Goal: Information Seeking & Learning: Learn about a topic

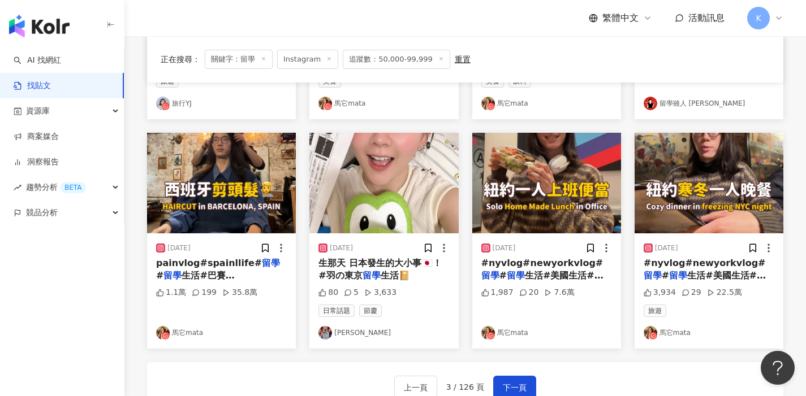
scroll to position [664, 0]
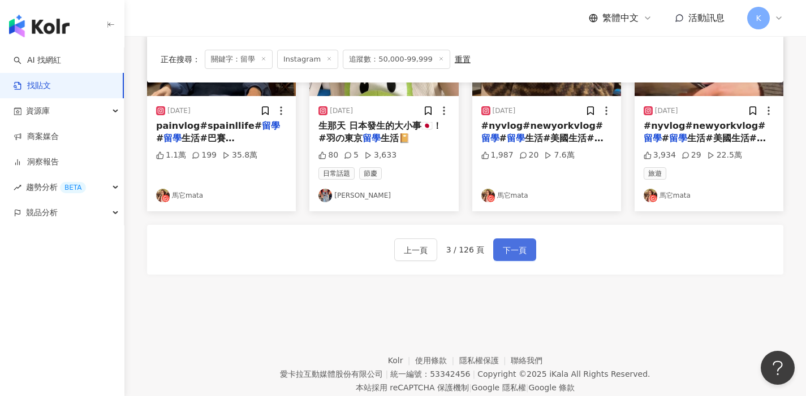
click at [505, 245] on span "下一頁" at bounding box center [515, 251] width 24 height 14
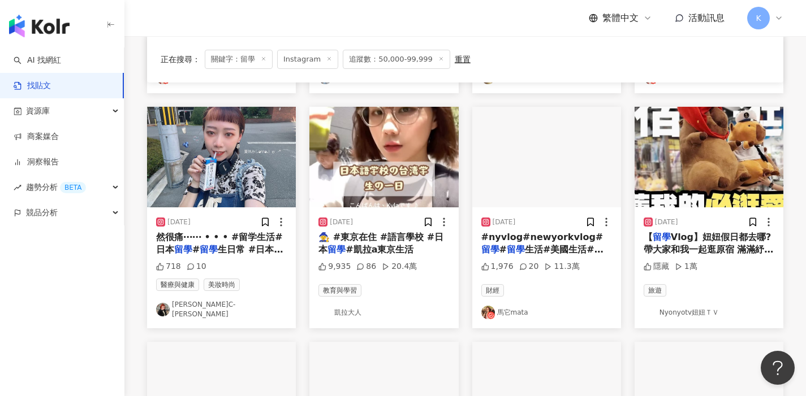
scroll to position [308, 0]
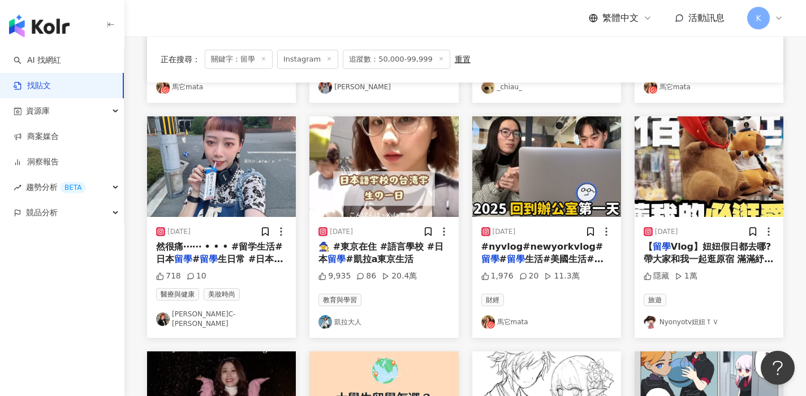
click at [355, 317] on link "凱拉大人" at bounding box center [383, 322] width 131 height 14
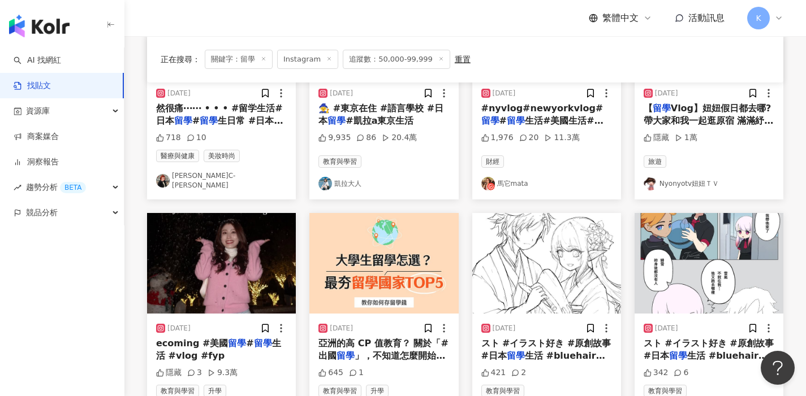
scroll to position [603, 0]
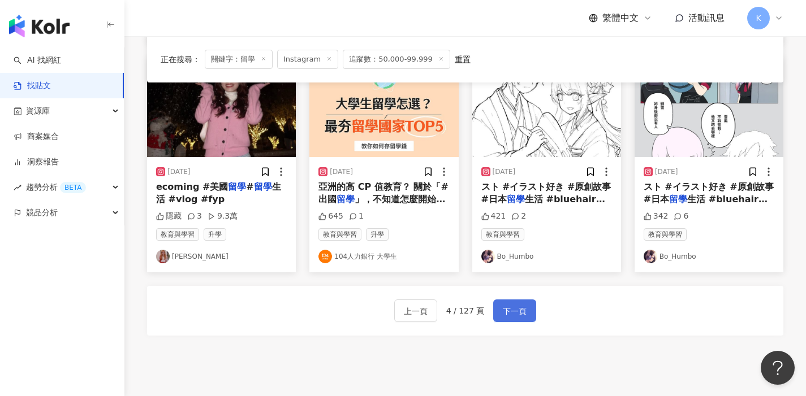
click at [509, 309] on span "下一頁" at bounding box center [515, 312] width 24 height 14
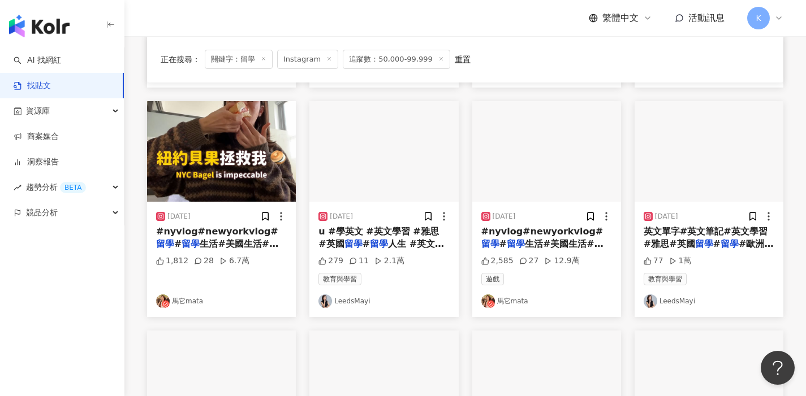
scroll to position [288, 0]
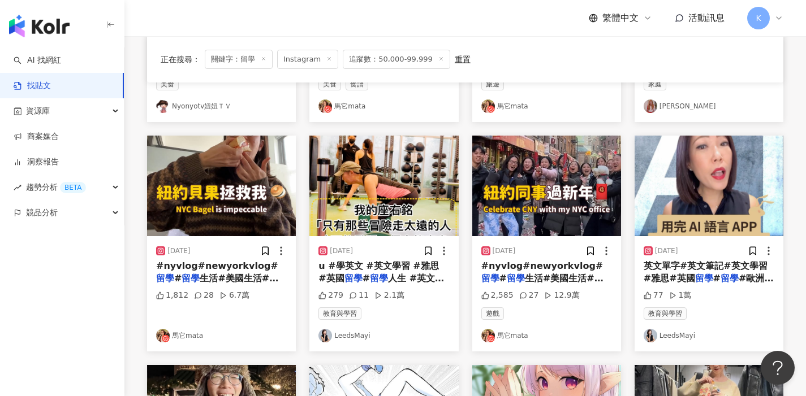
click at [513, 334] on link "馬它mata" at bounding box center [546, 336] width 131 height 14
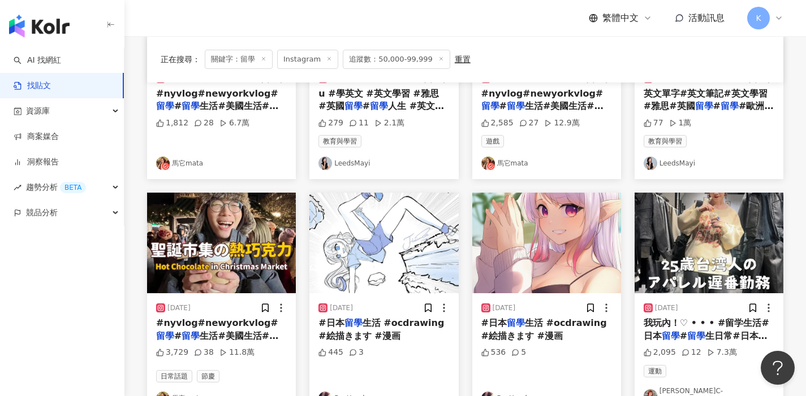
scroll to position [527, 0]
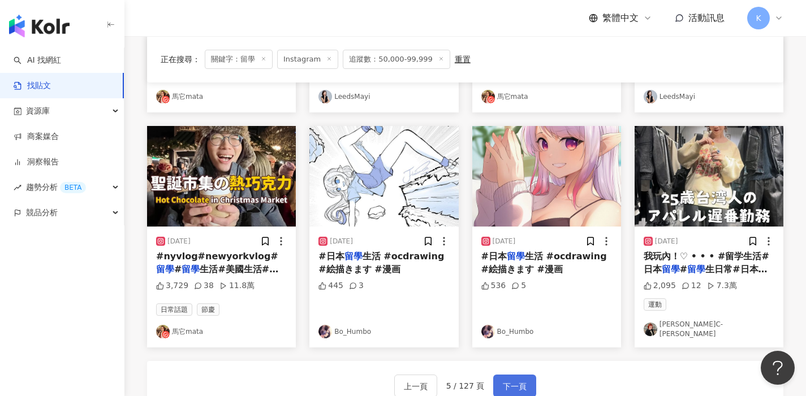
click at [517, 380] on span "下一頁" at bounding box center [515, 387] width 24 height 14
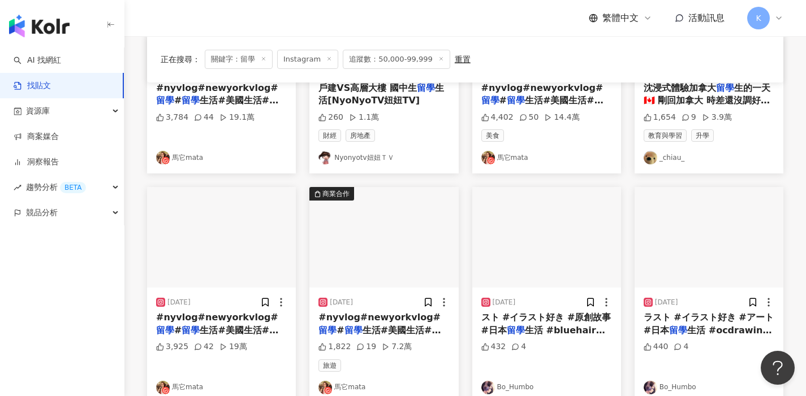
scroll to position [691, 0]
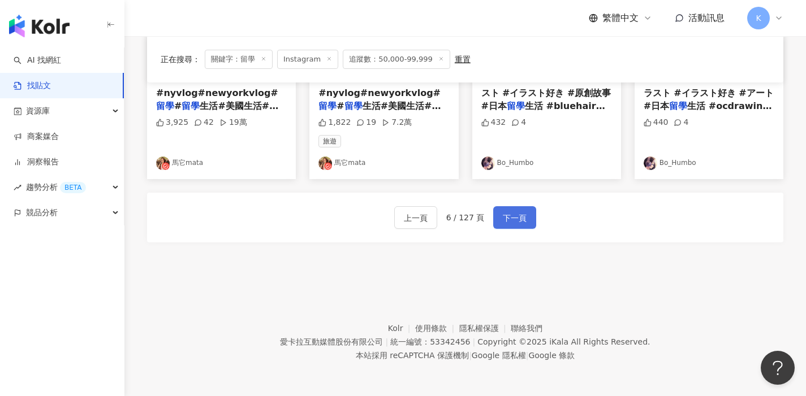
click at [510, 222] on span "下一頁" at bounding box center [515, 218] width 24 height 14
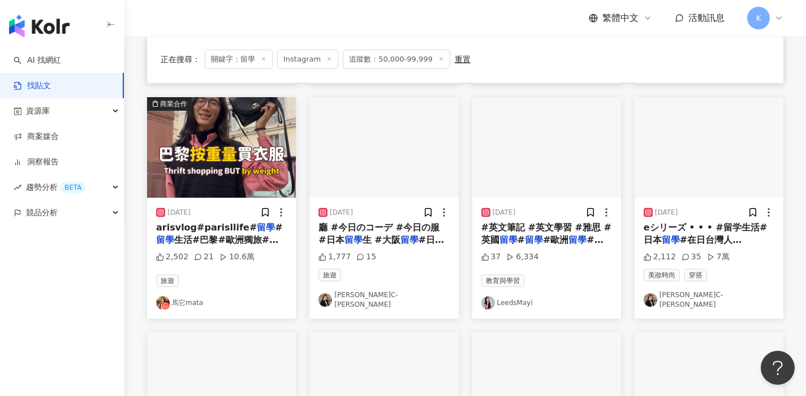
scroll to position [653, 0]
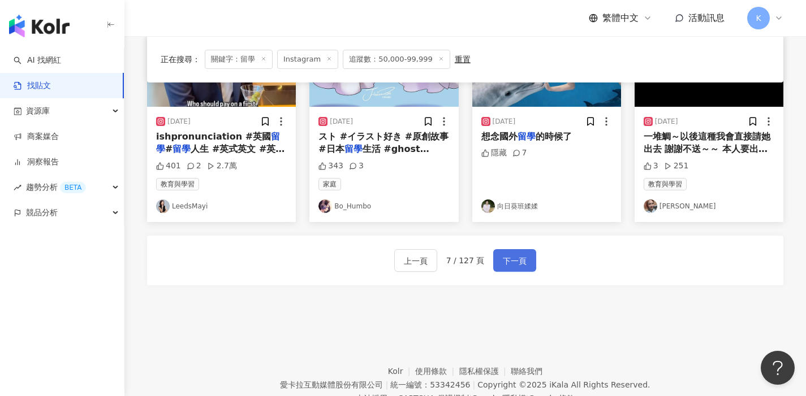
click at [527, 261] on button "下一頁" at bounding box center [514, 260] width 43 height 23
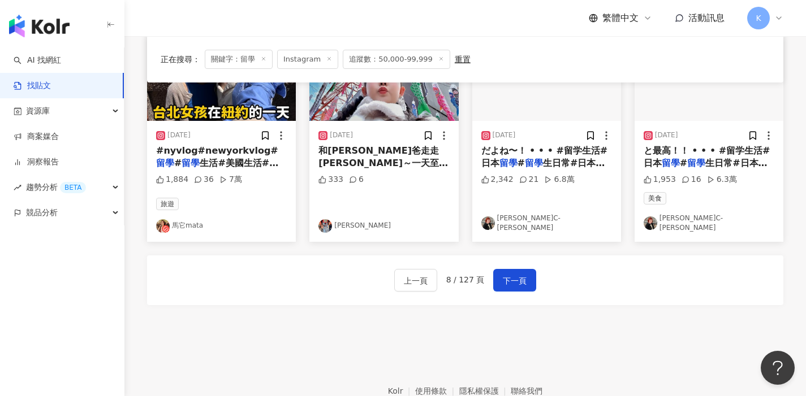
scroll to position [651, 0]
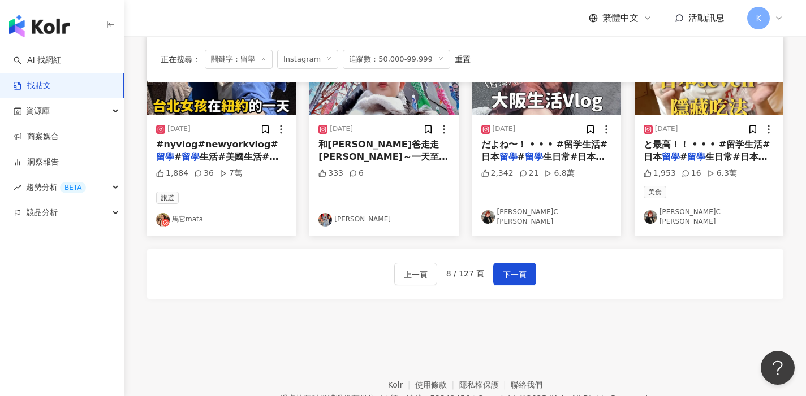
click at [678, 207] on link "廖心瑜C-YU" at bounding box center [708, 216] width 131 height 19
click at [512, 268] on span "下一頁" at bounding box center [515, 275] width 24 height 14
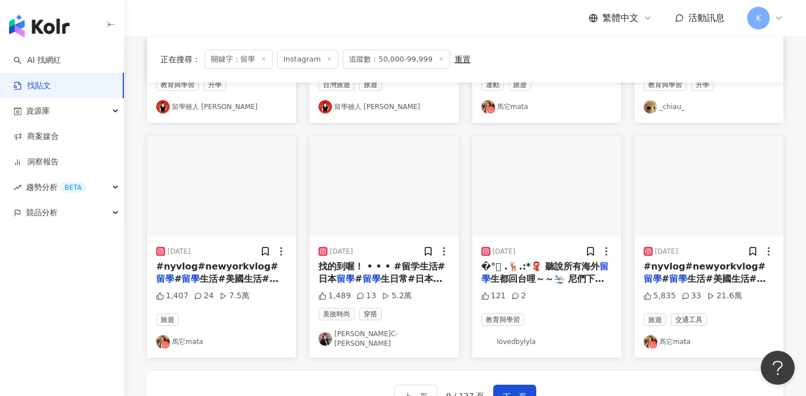
scroll to position [691, 0]
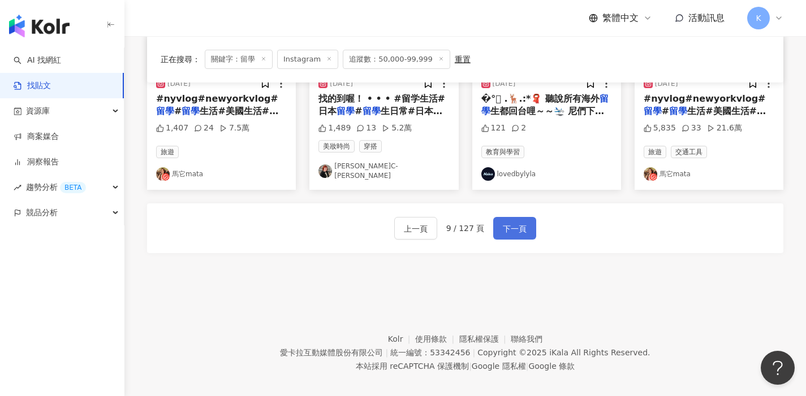
click at [511, 222] on span "下一頁" at bounding box center [515, 229] width 24 height 14
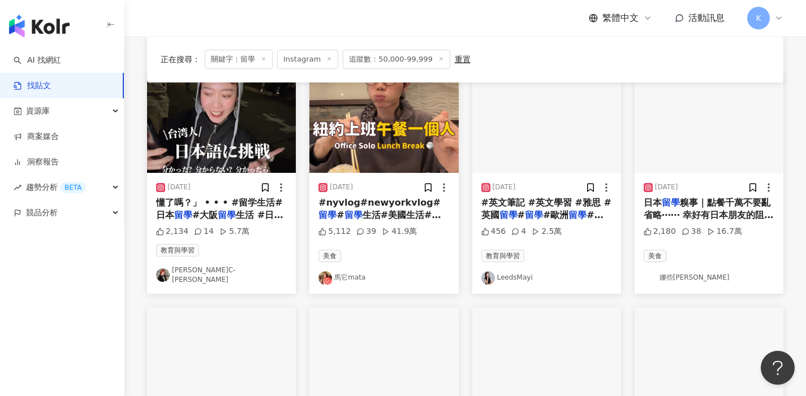
scroll to position [519, 0]
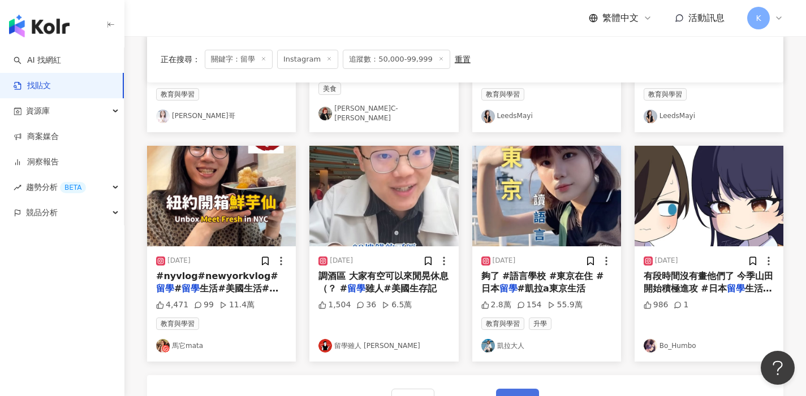
click at [513, 389] on button "下一頁" at bounding box center [517, 400] width 43 height 23
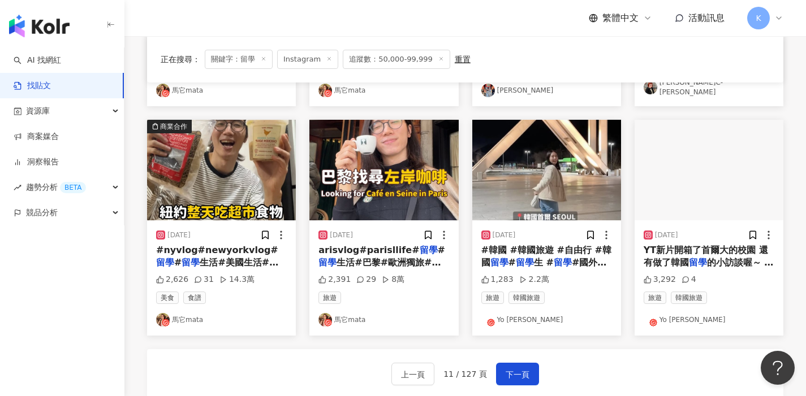
scroll to position [555, 0]
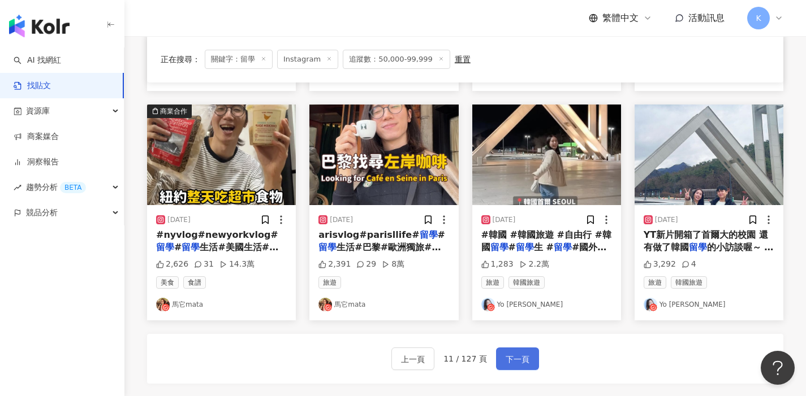
click at [522, 354] on span "下一頁" at bounding box center [517, 360] width 24 height 14
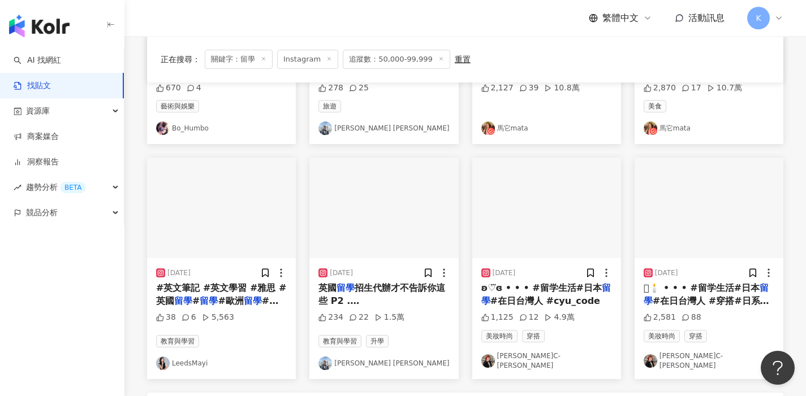
scroll to position [691, 0]
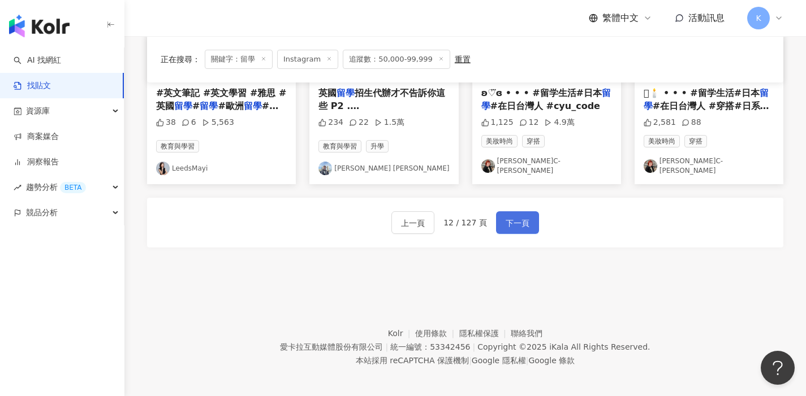
click at [512, 217] on span "下一頁" at bounding box center [517, 224] width 24 height 14
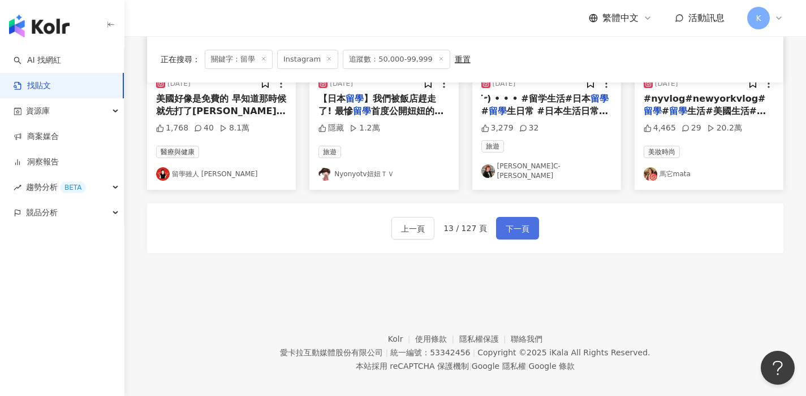
click at [523, 222] on span "下一頁" at bounding box center [517, 229] width 24 height 14
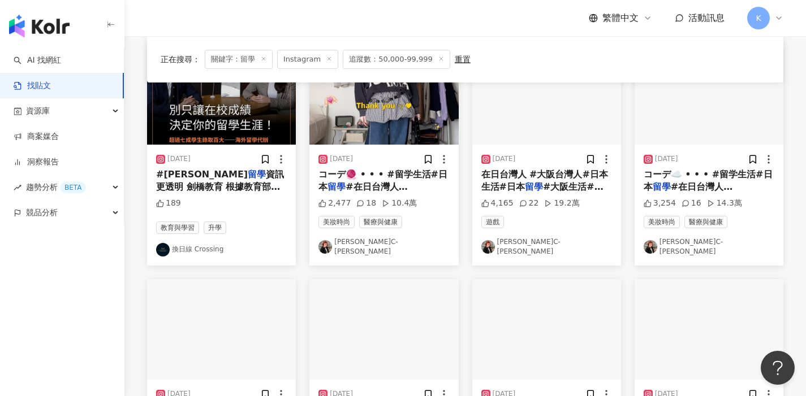
scroll to position [0, 0]
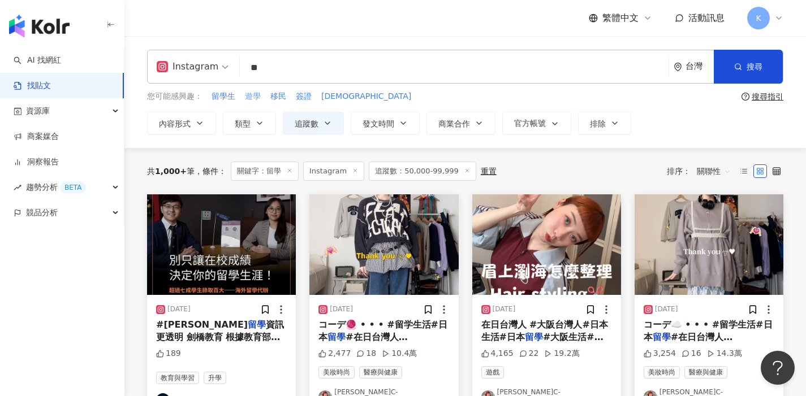
click at [250, 94] on span "遊學" at bounding box center [253, 96] width 16 height 11
type input "**"
click at [250, 94] on span "遊學" at bounding box center [253, 96] width 16 height 11
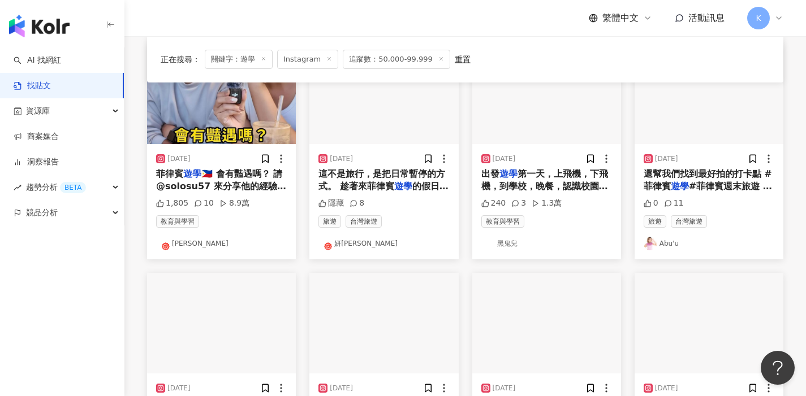
scroll to position [301, 0]
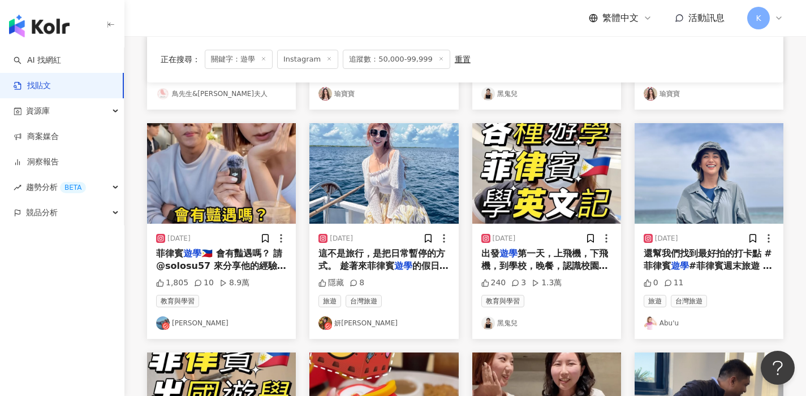
click at [667, 323] on link "Abu'u" at bounding box center [708, 324] width 131 height 14
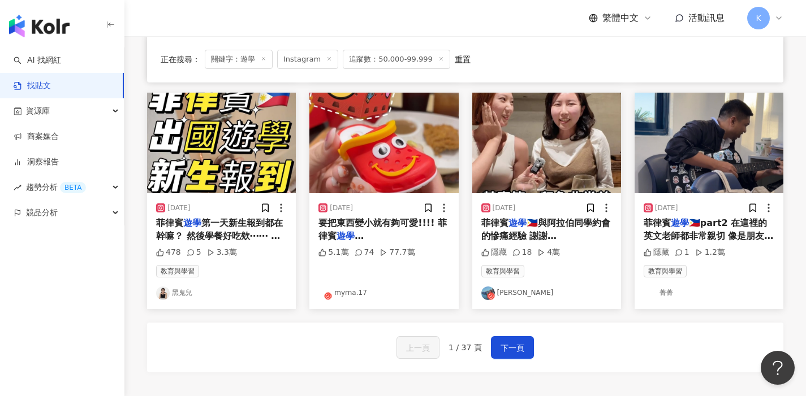
scroll to position [561, 0]
click at [518, 348] on span "下一頁" at bounding box center [512, 348] width 24 height 14
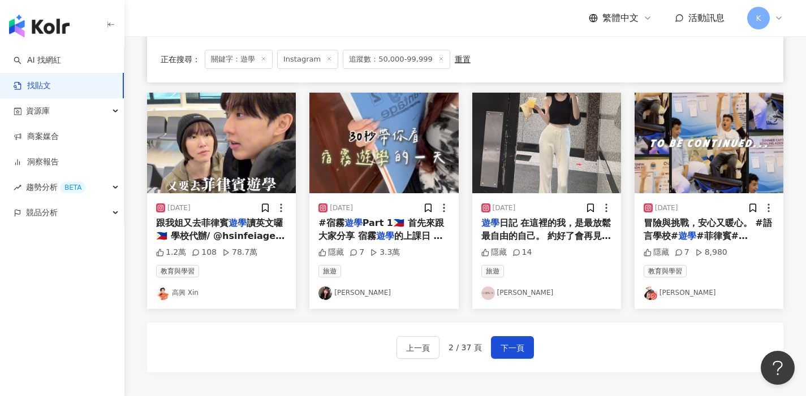
click at [182, 291] on link "高興 Xin" at bounding box center [221, 294] width 131 height 14
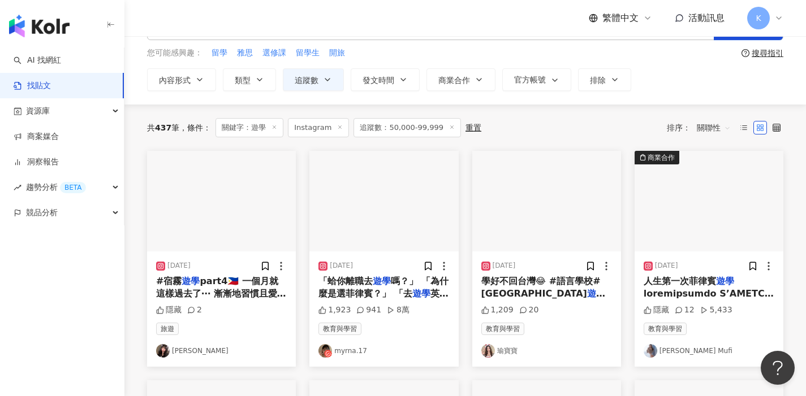
scroll to position [45, 0]
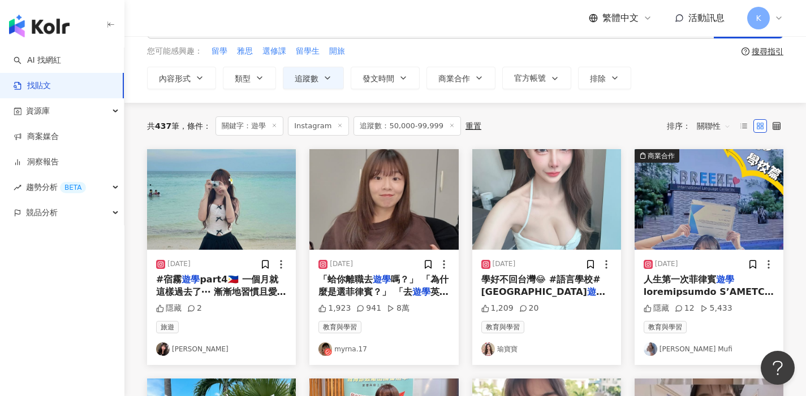
click at [352, 347] on link "myrna.17" at bounding box center [383, 350] width 131 height 14
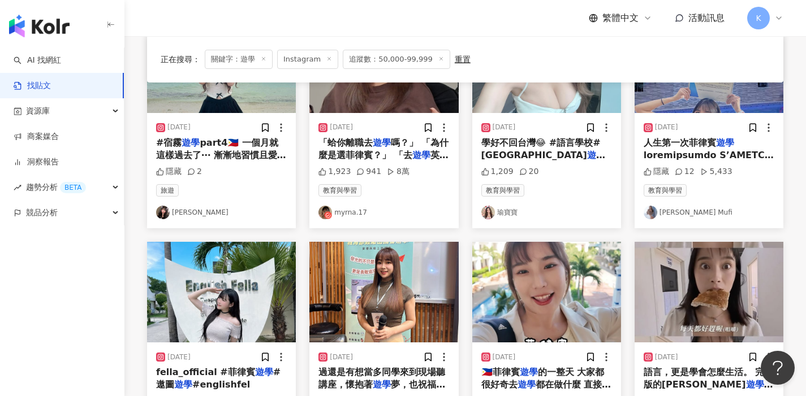
scroll to position [248, 0]
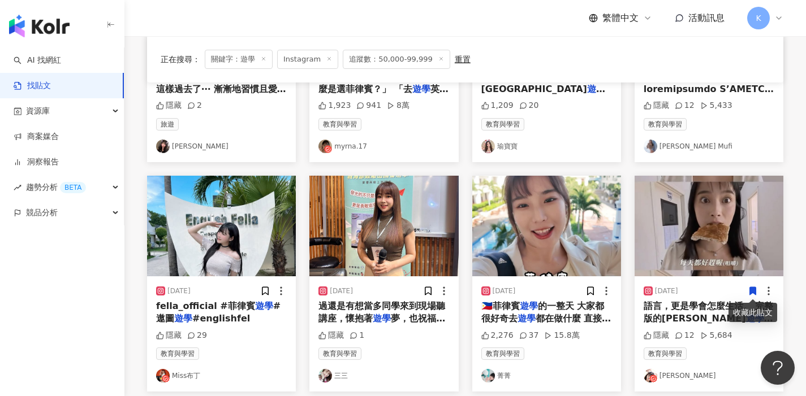
click at [673, 374] on link "Shinny蔡宛妮" at bounding box center [708, 376] width 131 height 14
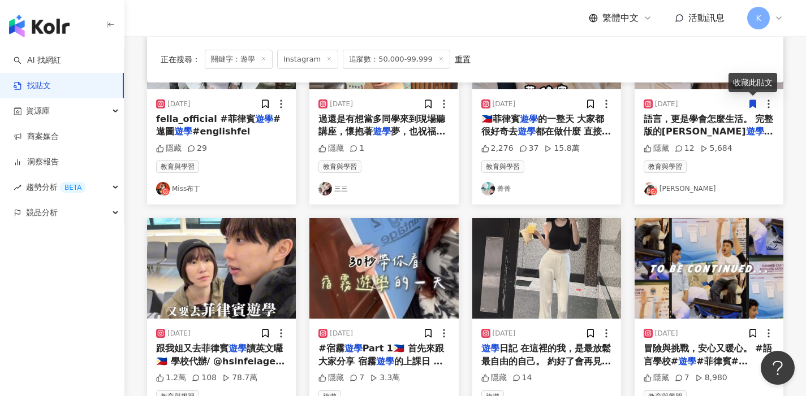
scroll to position [691, 0]
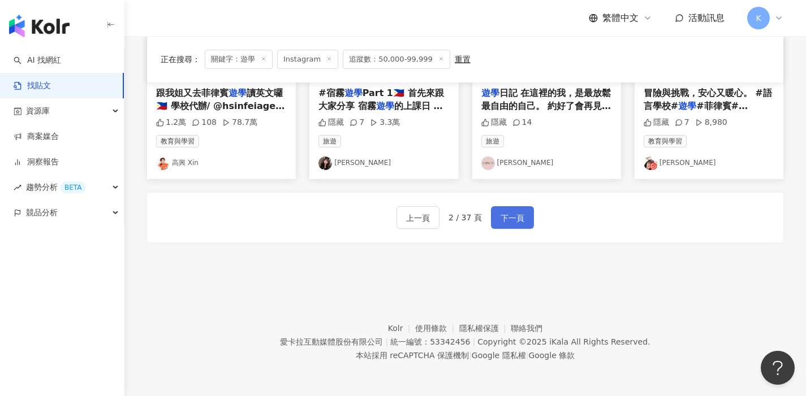
click at [512, 212] on span "下一頁" at bounding box center [512, 218] width 24 height 14
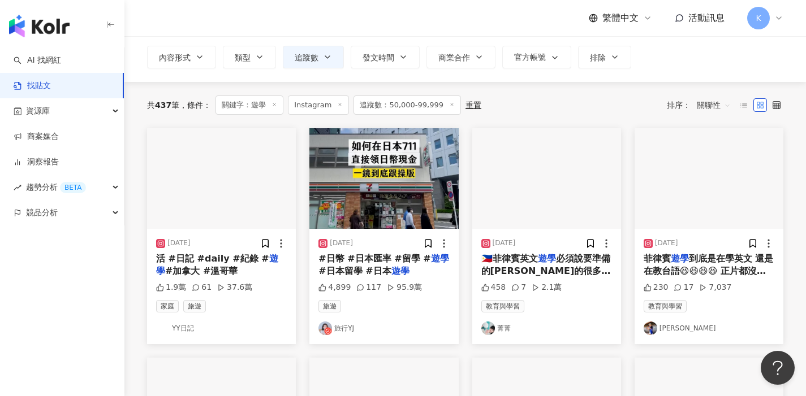
scroll to position [65, 0]
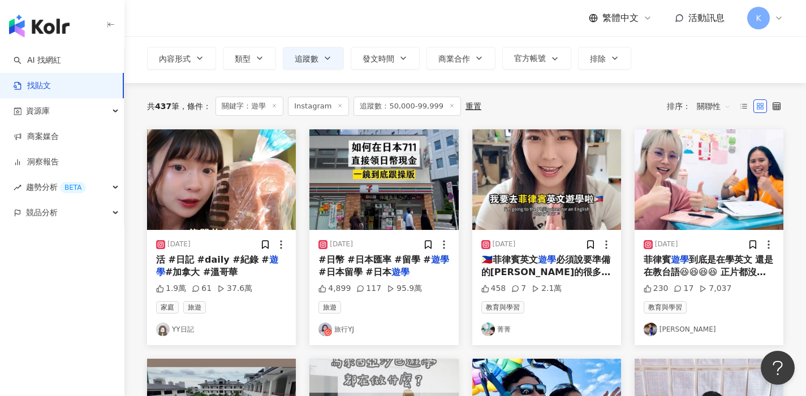
click at [183, 329] on link "YY日記" at bounding box center [221, 330] width 131 height 14
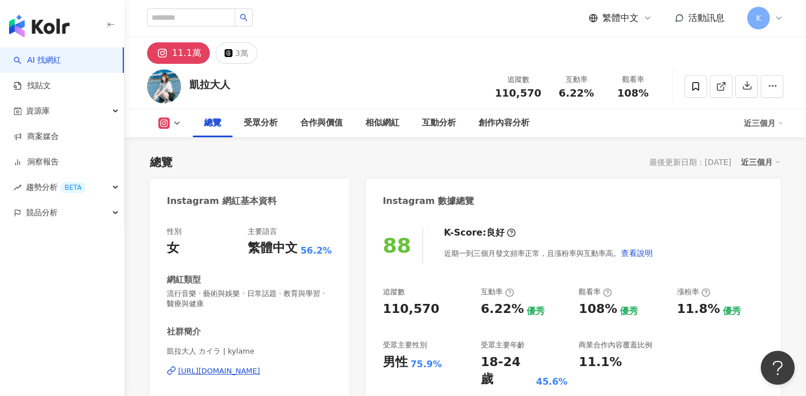
click at [260, 372] on div "https://www.instagram.com/kylame/" at bounding box center [219, 371] width 82 height 10
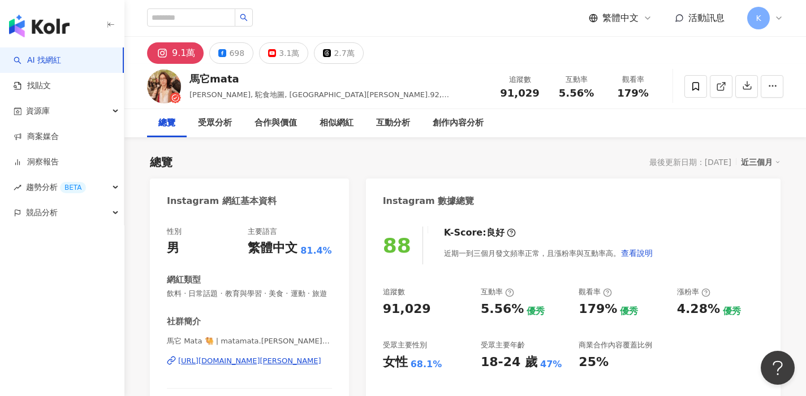
click at [257, 360] on div "[URL][DOMAIN_NAME][PERSON_NAME]" at bounding box center [249, 361] width 143 height 10
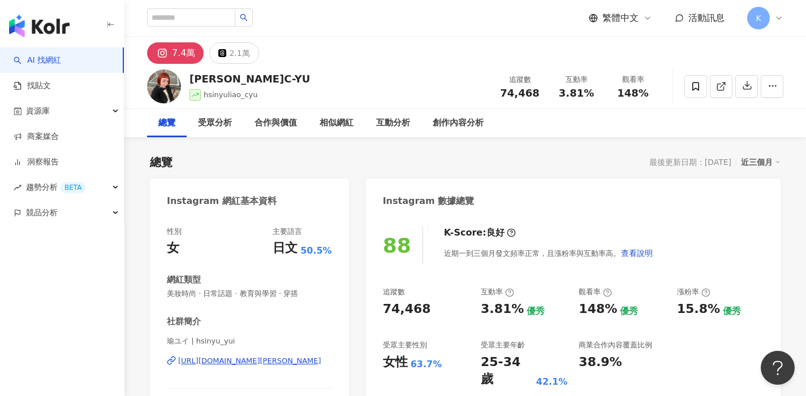
click at [286, 359] on div "https://www.instagram.com/hsinyu_yui/" at bounding box center [249, 361] width 143 height 10
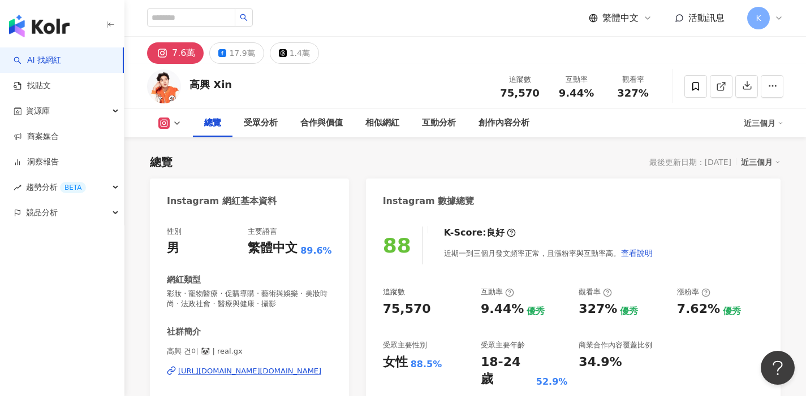
click at [269, 366] on div "高興 건이 🐼 | real.gx https://www.instagram.com/real.gx/" at bounding box center [249, 380] width 165 height 66
click at [275, 374] on div "https://www.instagram.com/real.gx/" at bounding box center [249, 371] width 143 height 10
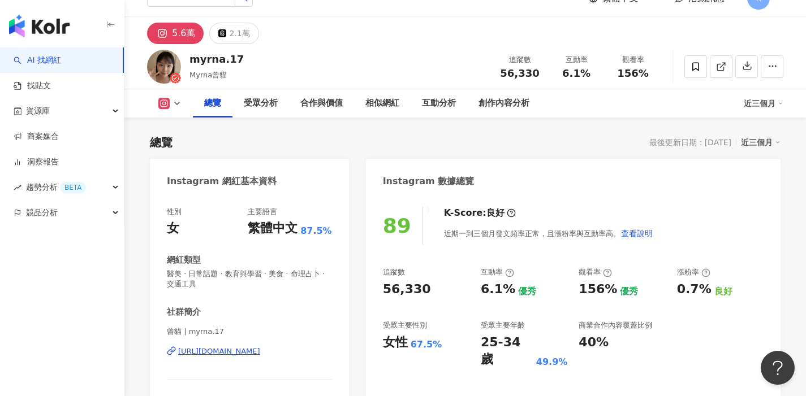
scroll to position [28, 0]
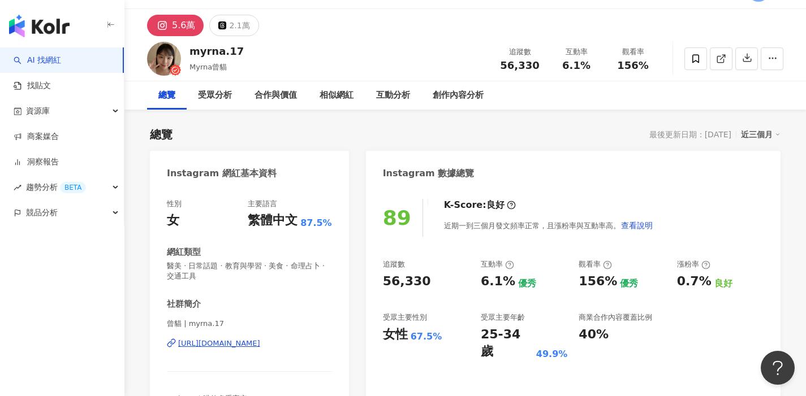
click at [260, 343] on div "[URL][DOMAIN_NAME]" at bounding box center [219, 344] width 82 height 10
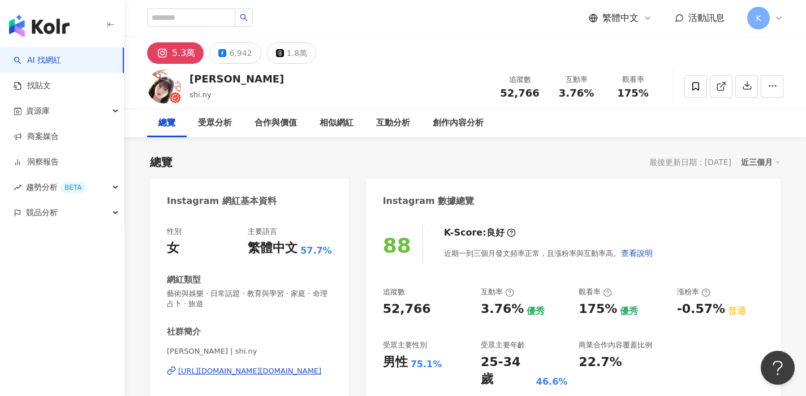
click at [253, 370] on div "https://www.instagram.com/shi.ny/" at bounding box center [249, 371] width 143 height 10
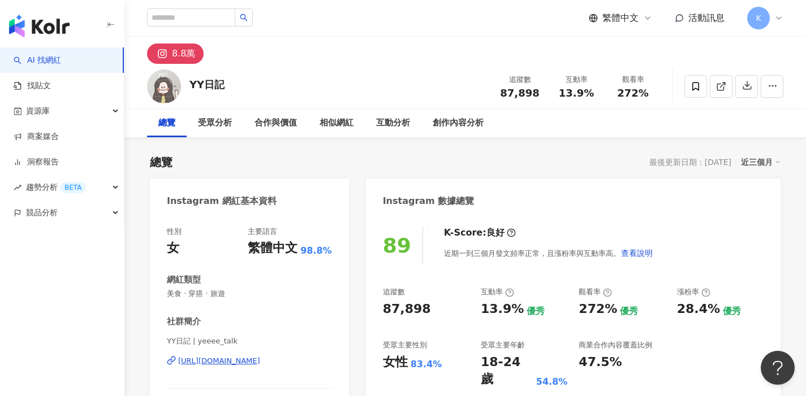
click at [260, 360] on div "[URL][DOMAIN_NAME]" at bounding box center [219, 361] width 82 height 10
